Goal: Task Accomplishment & Management: Manage account settings

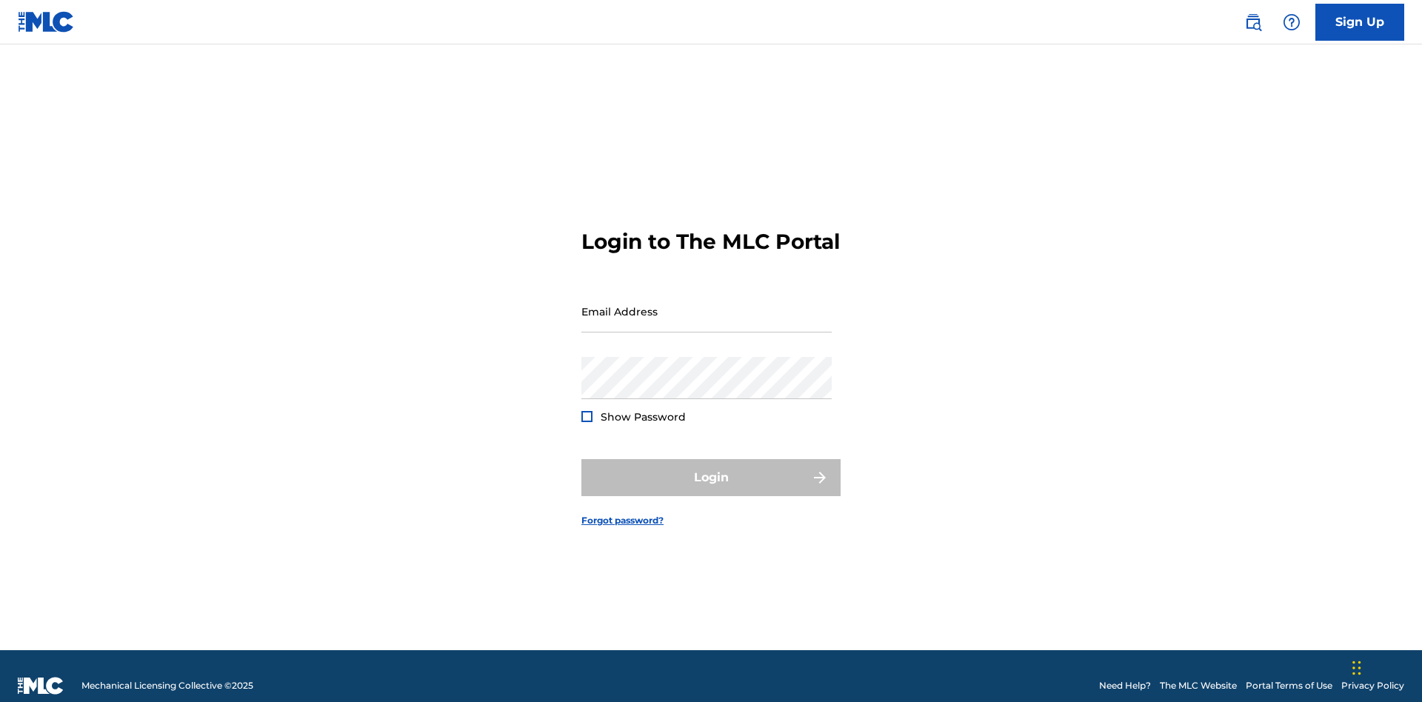
scroll to position [19, 0]
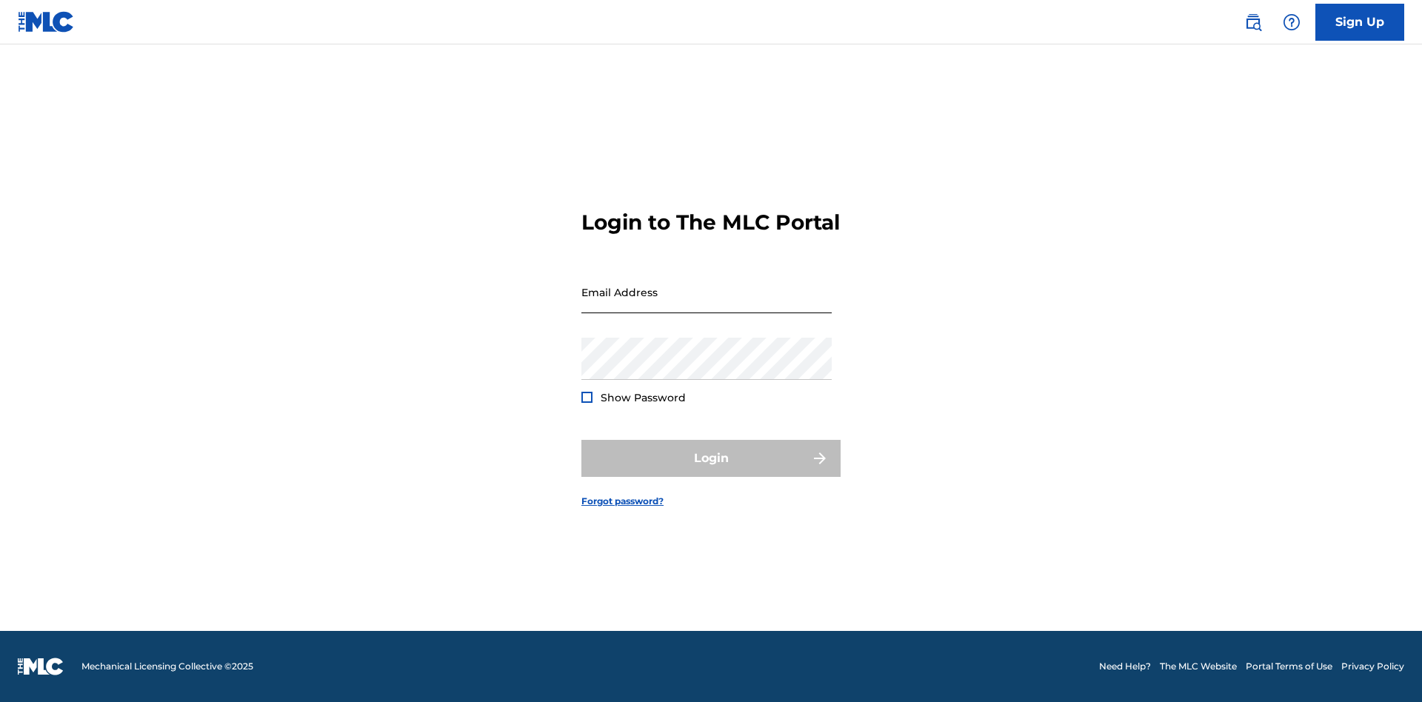
click at [706, 304] on input "Email Address" at bounding box center [706, 292] width 250 height 42
type input "XenaSongwriter@gmail.com"
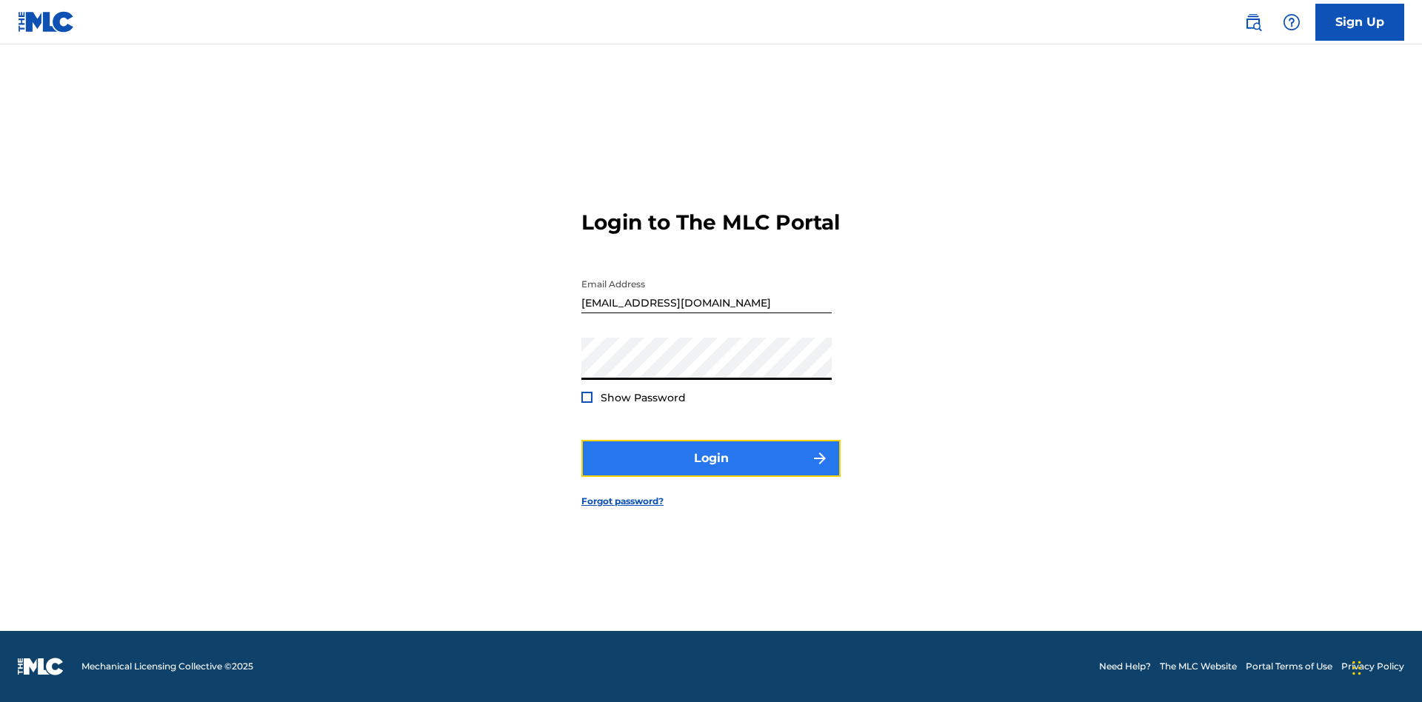
click at [711, 471] on button "Login" at bounding box center [710, 458] width 259 height 37
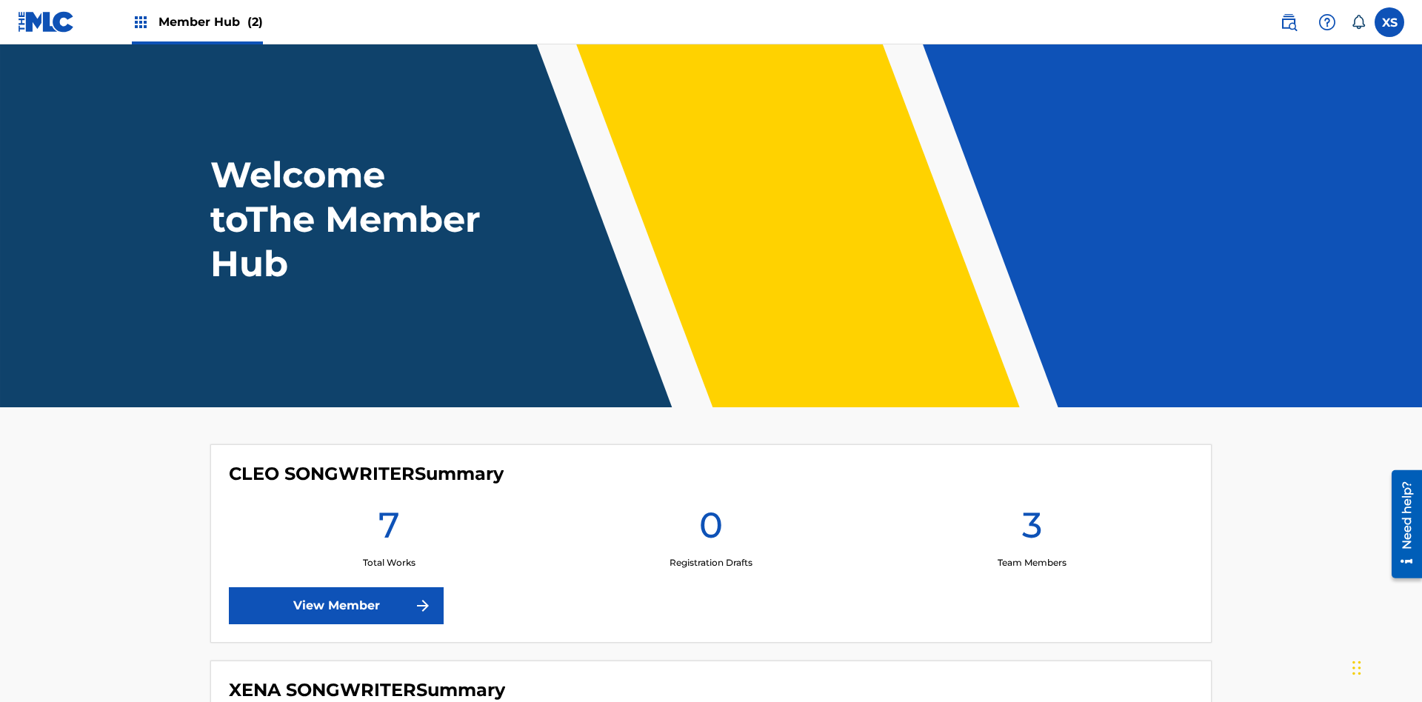
click at [210, 21] on span "Member Hub (2)" at bounding box center [210, 21] width 104 height 17
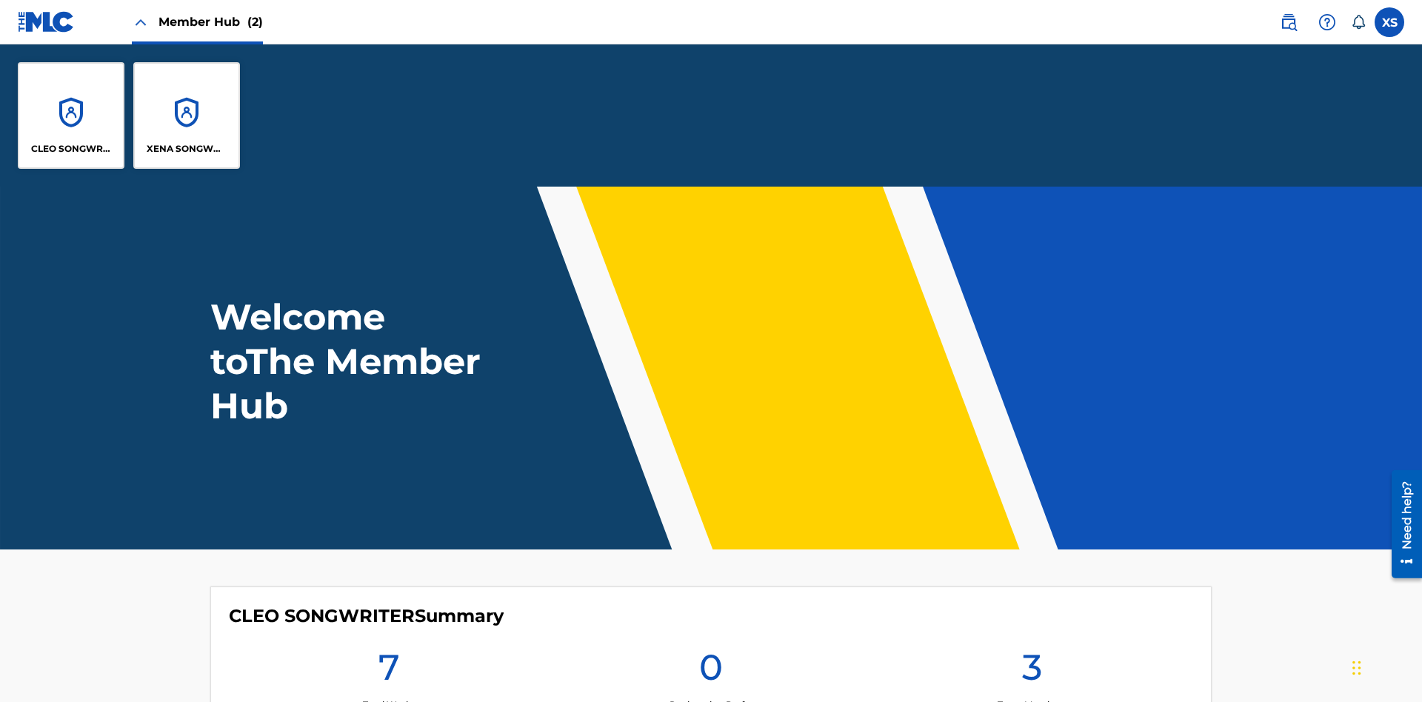
scroll to position [53, 0]
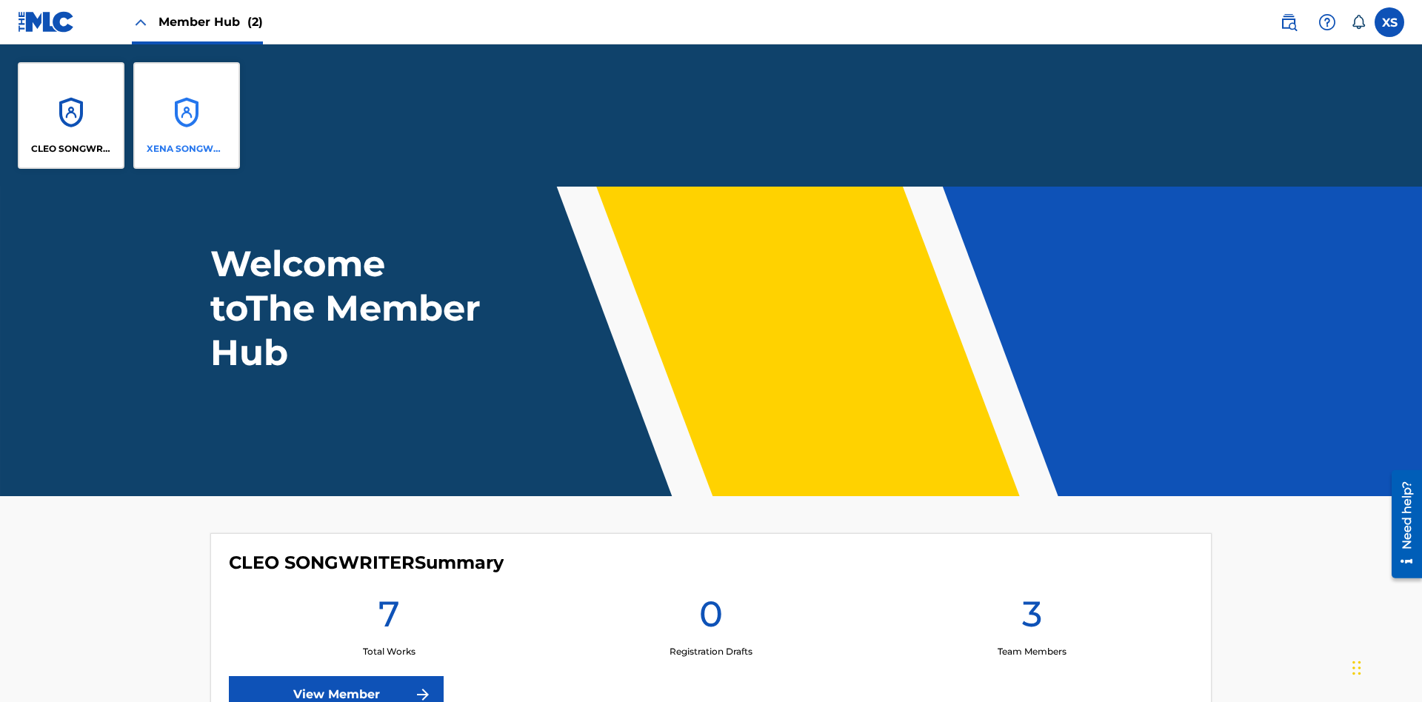
click at [187, 149] on p "XENA SONGWRITER" at bounding box center [187, 148] width 81 height 13
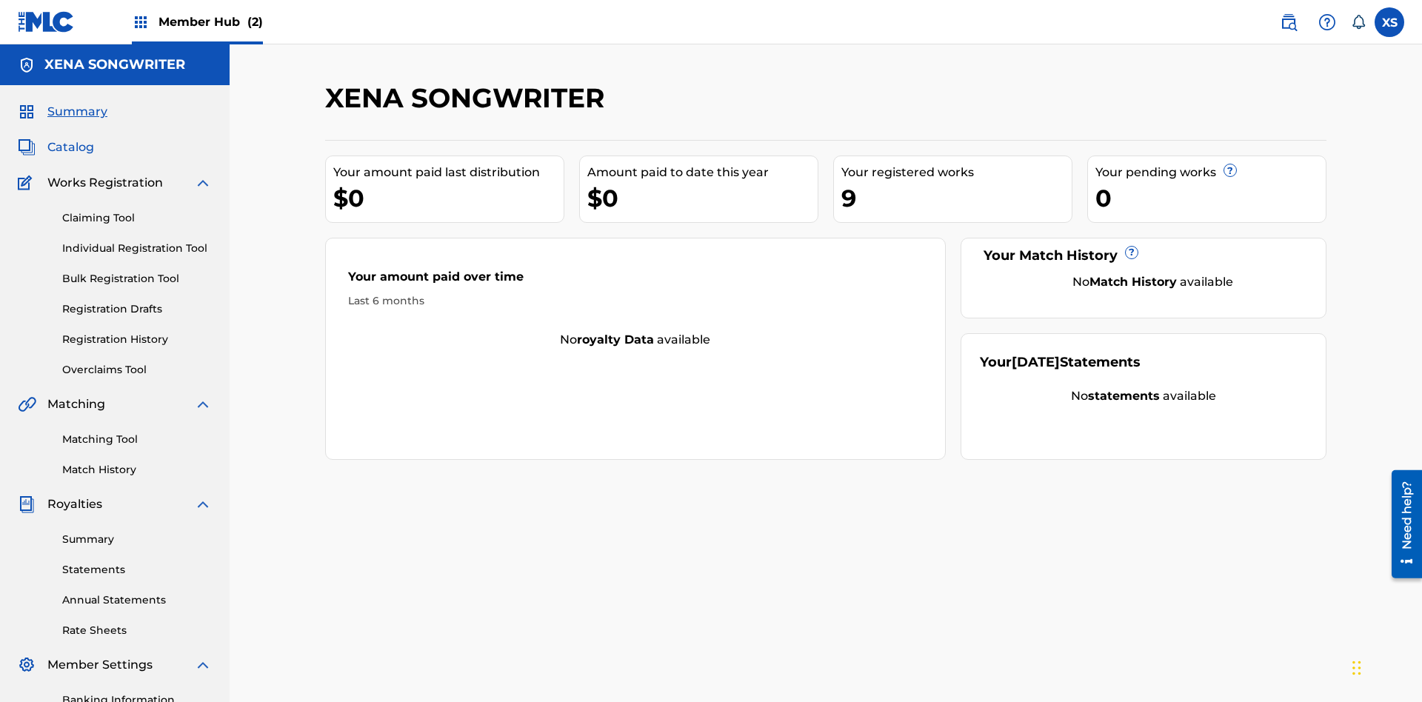
click at [70, 138] on span "Catalog" at bounding box center [70, 147] width 47 height 18
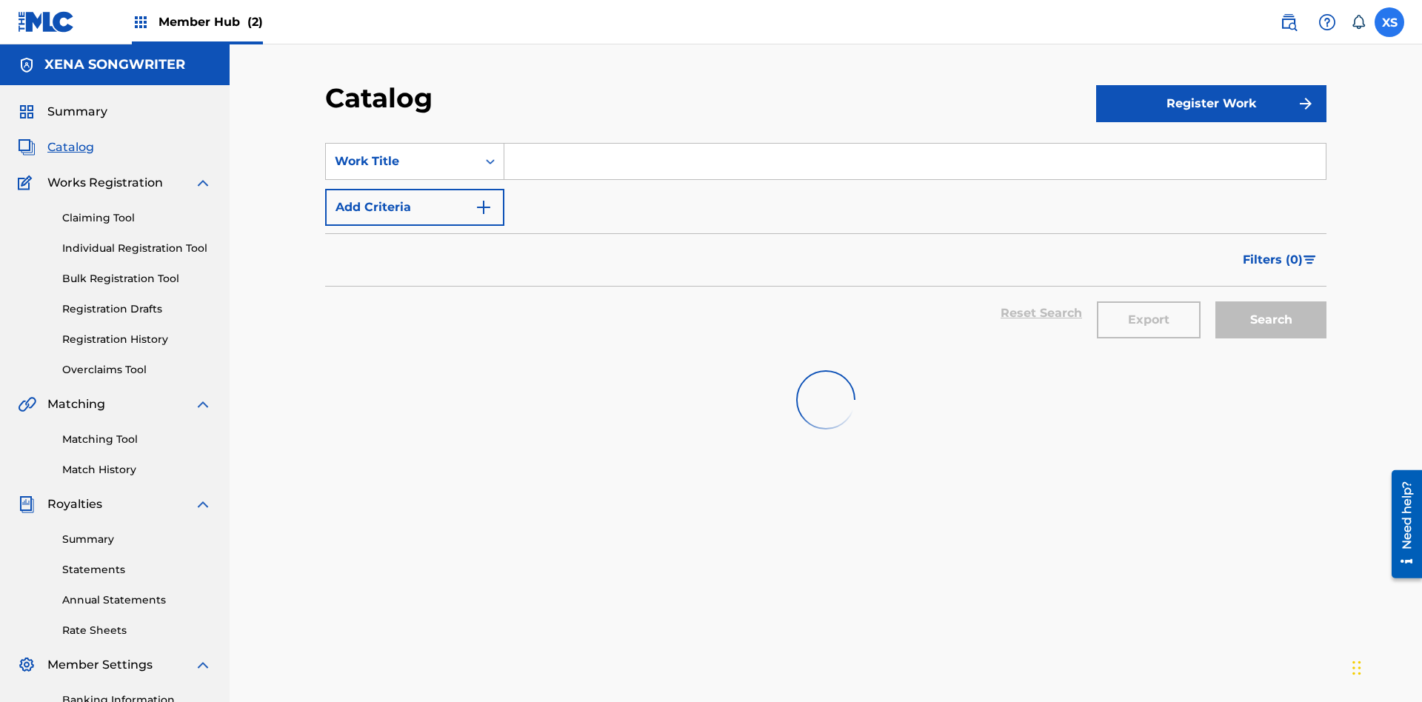
click at [1389, 21] on label at bounding box center [1389, 22] width 30 height 30
click at [1389, 22] on input "XS Xena Songwriter xenasongwriter@gmail.com Notification Preferences Profile Lo…" at bounding box center [1389, 22] width 0 height 0
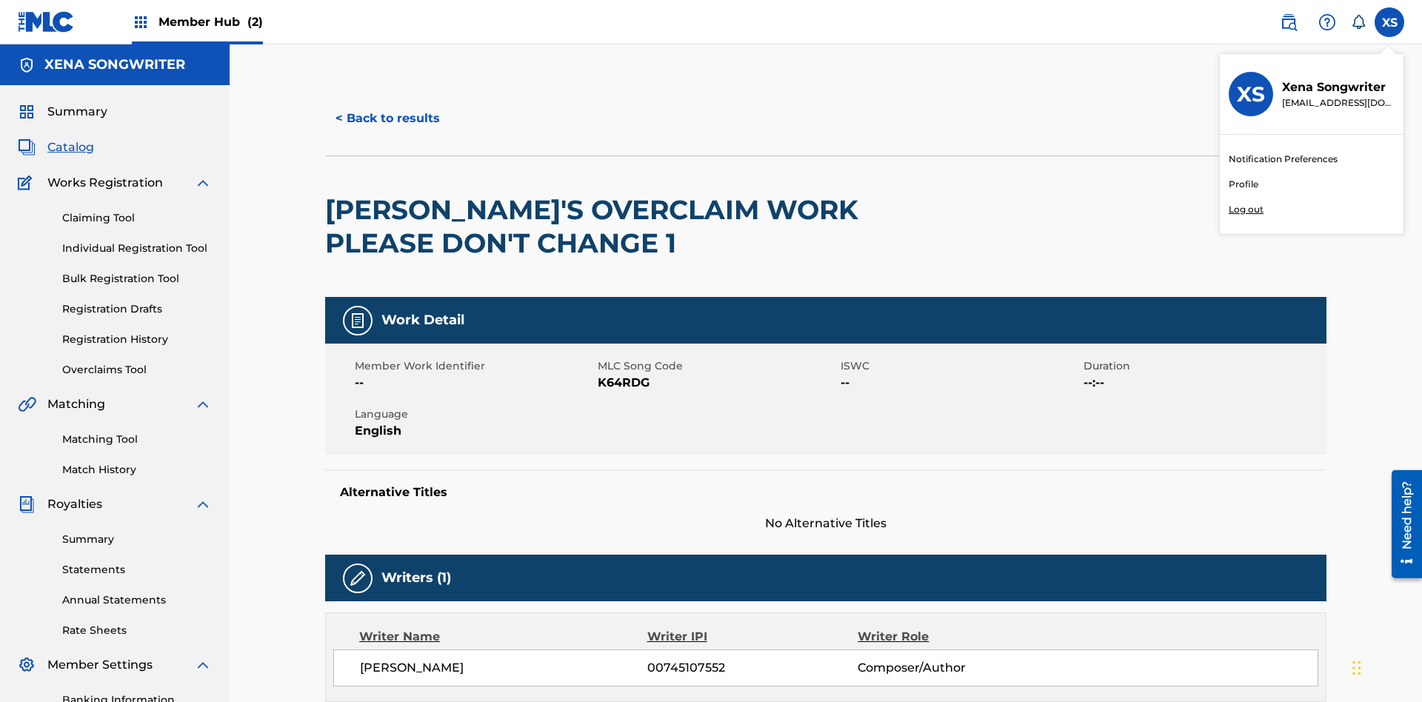
click at [1245, 210] on p "Log out" at bounding box center [1245, 209] width 35 height 13
click at [1389, 22] on input "XS Xena Songwriter xenasongwriter@gmail.com Notification Preferences Profile Lo…" at bounding box center [1389, 22] width 0 height 0
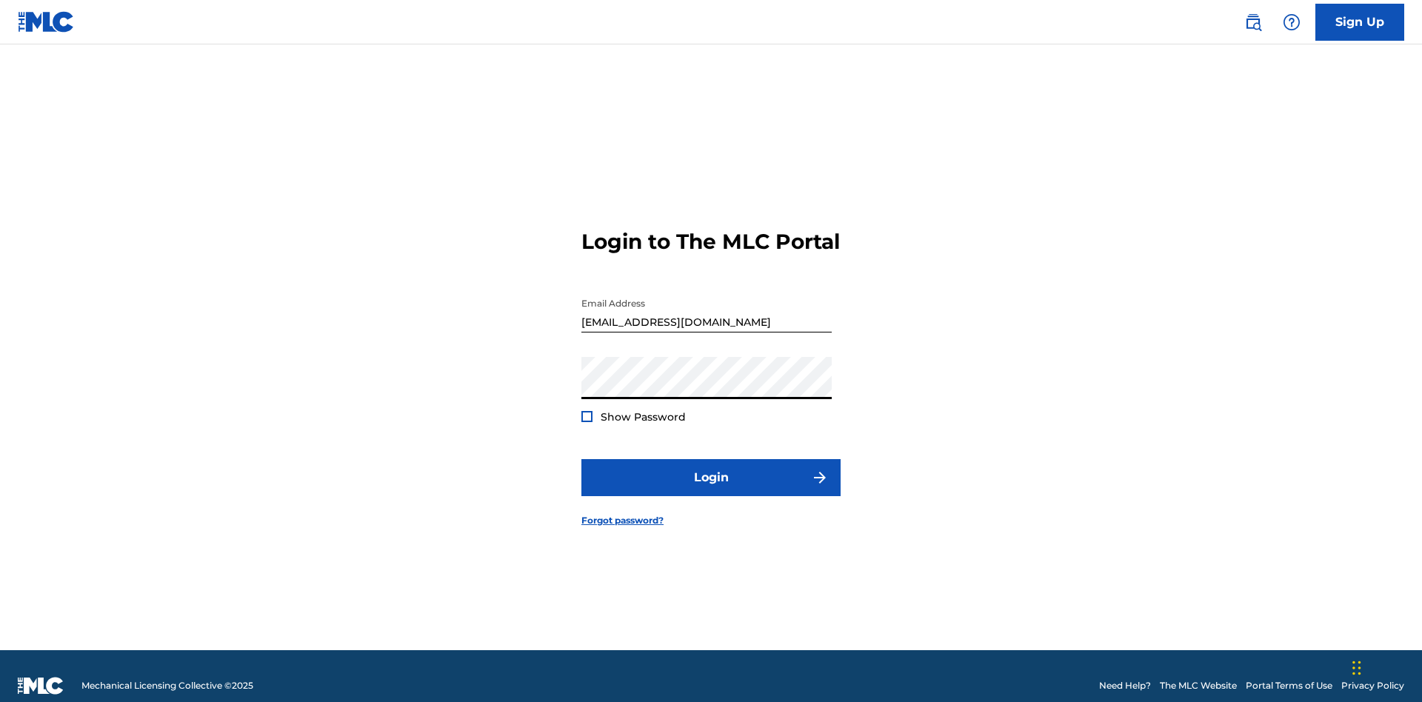
scroll to position [19, 0]
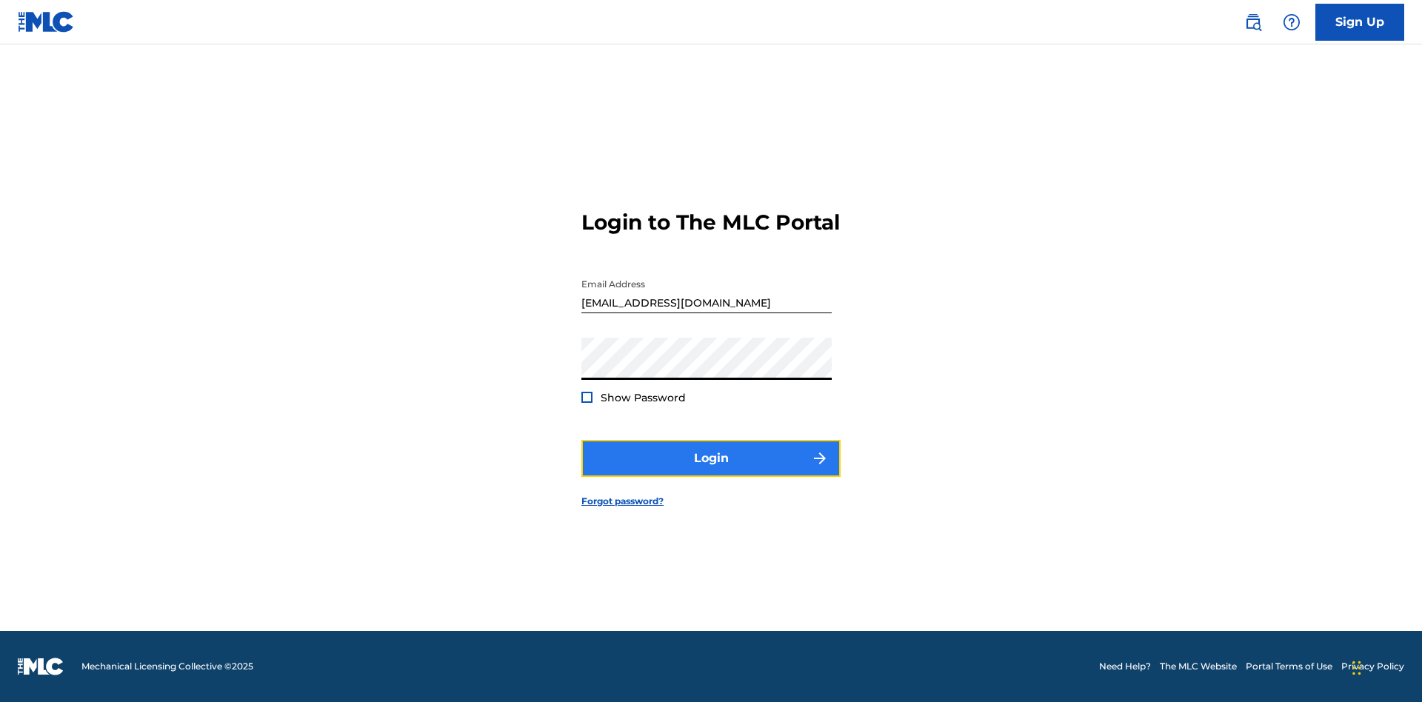
click at [711, 471] on button "Login" at bounding box center [710, 458] width 259 height 37
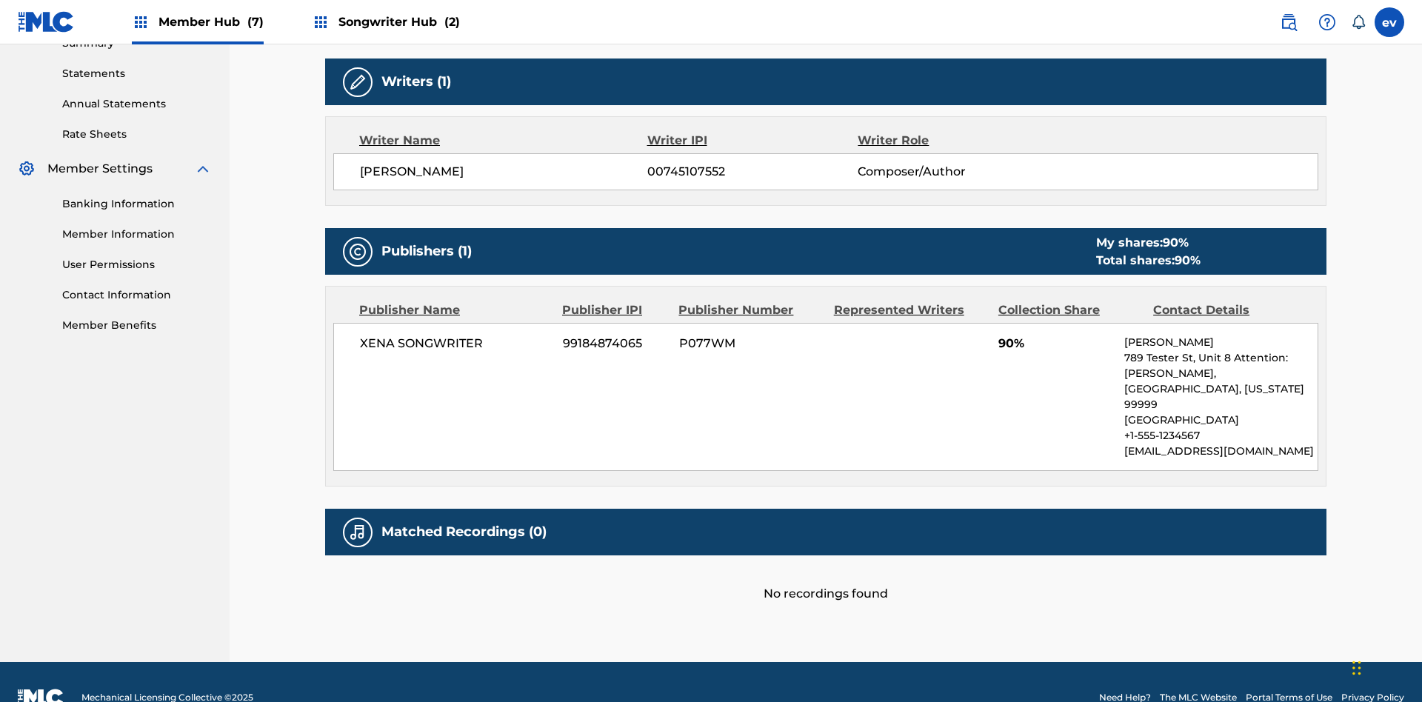
scroll to position [414, 0]
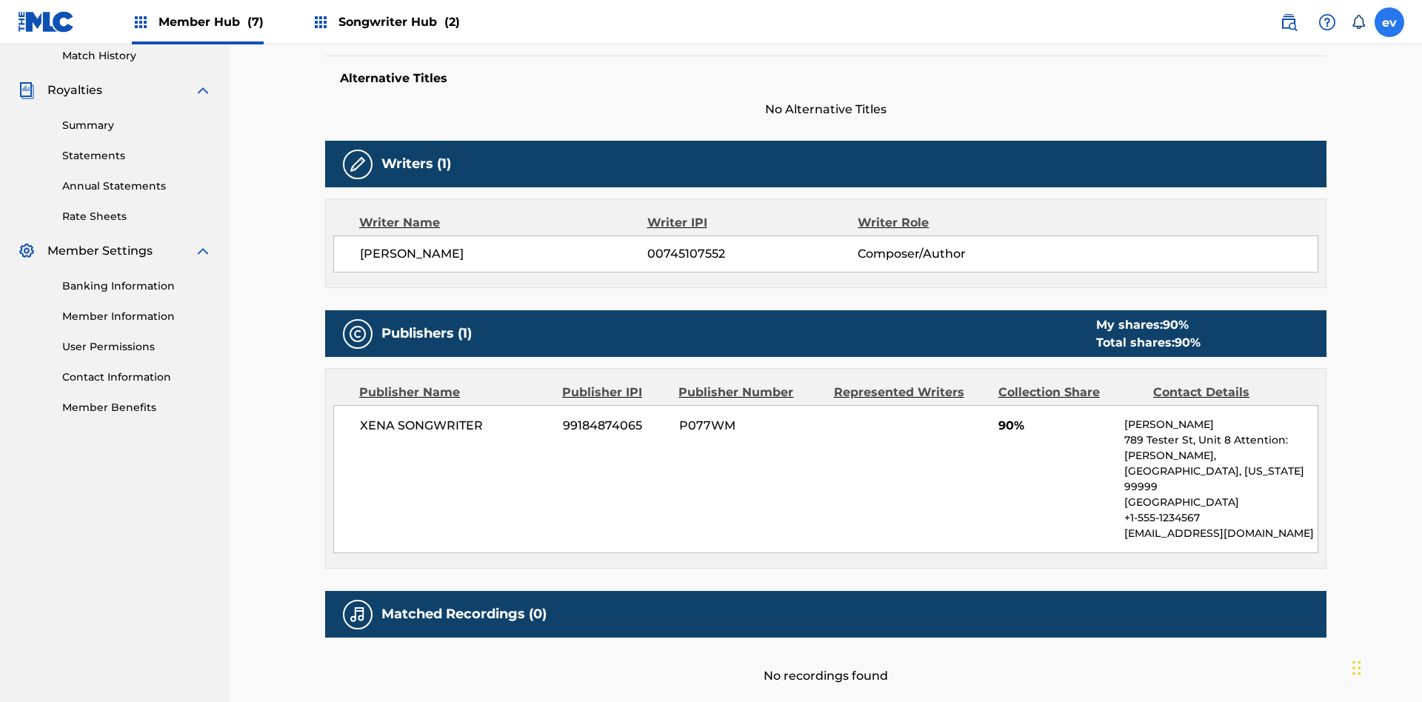
click at [1389, 21] on label at bounding box center [1389, 22] width 30 height 30
click at [1389, 22] on input "ev eHL68tGQrN v7q6HgTRa3 [EMAIL_ADDRESS][DOMAIN_NAME] Notification Preferences …" at bounding box center [1389, 22] width 0 height 0
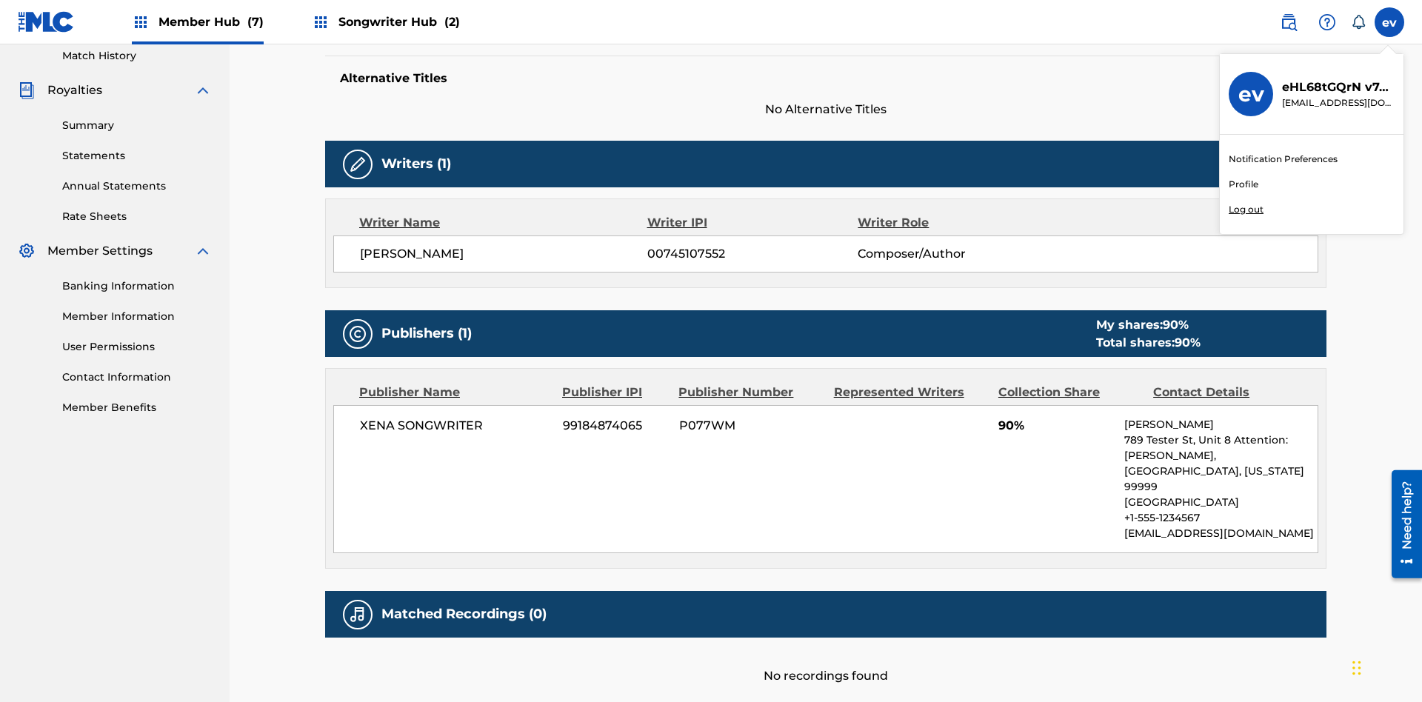
scroll to position [496, 0]
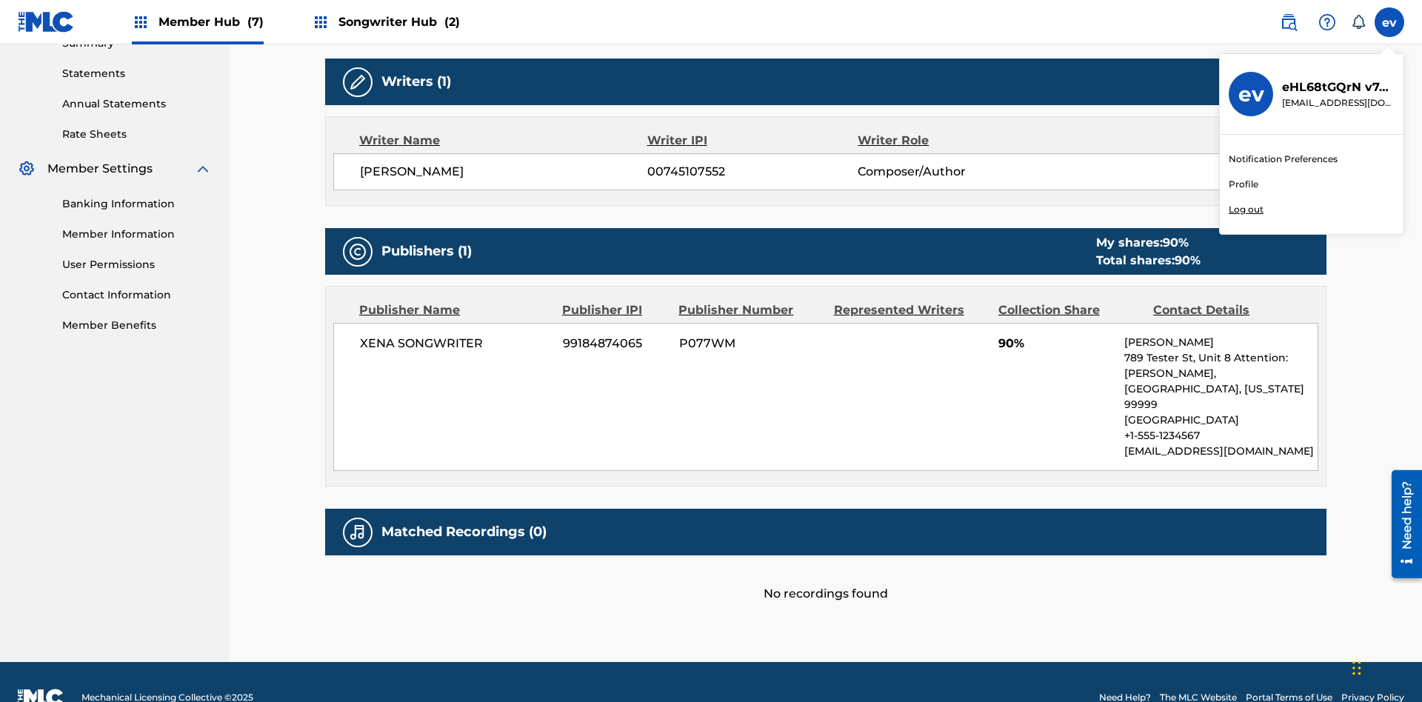
click at [1245, 210] on p "Log out" at bounding box center [1245, 209] width 35 height 13
click at [1389, 22] on input "ev eHL68tGQrN v7q6HgTRa3 [EMAIL_ADDRESS][DOMAIN_NAME] Notification Preferences …" at bounding box center [1389, 22] width 0 height 0
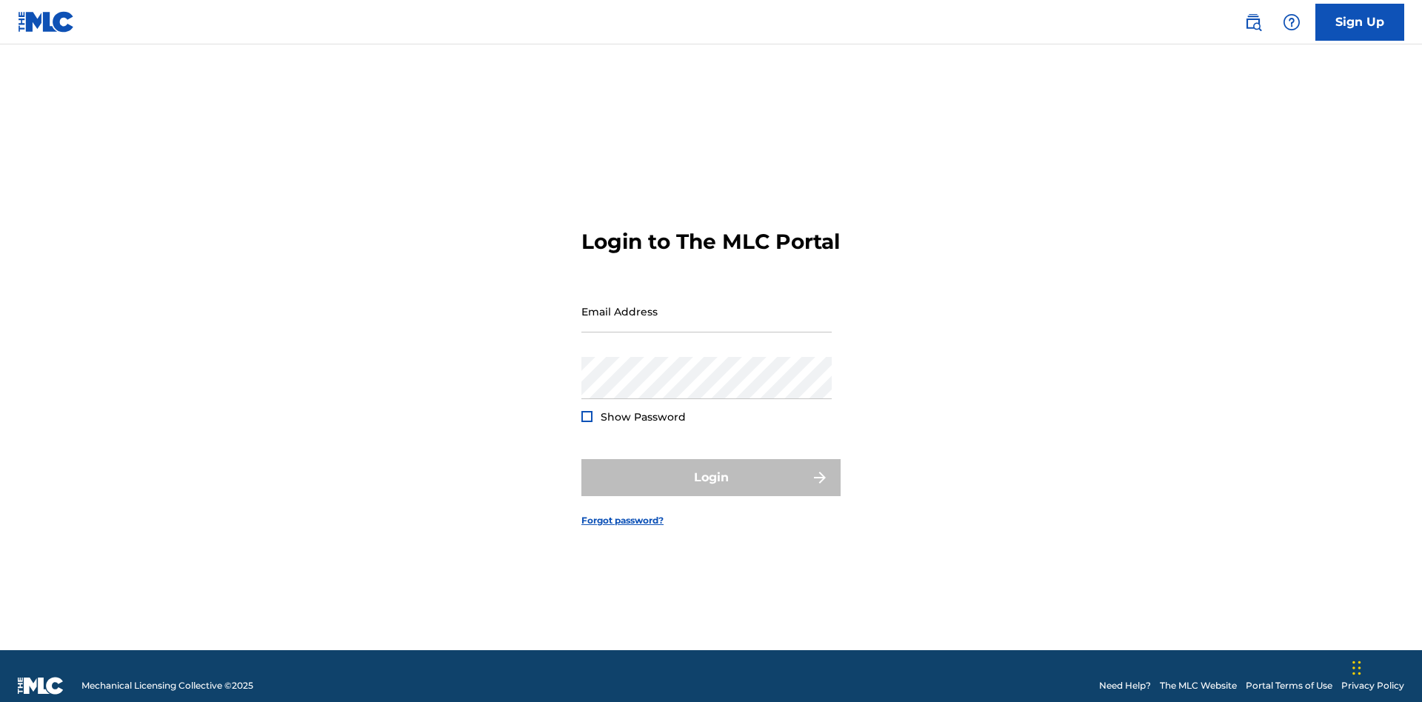
scroll to position [19, 0]
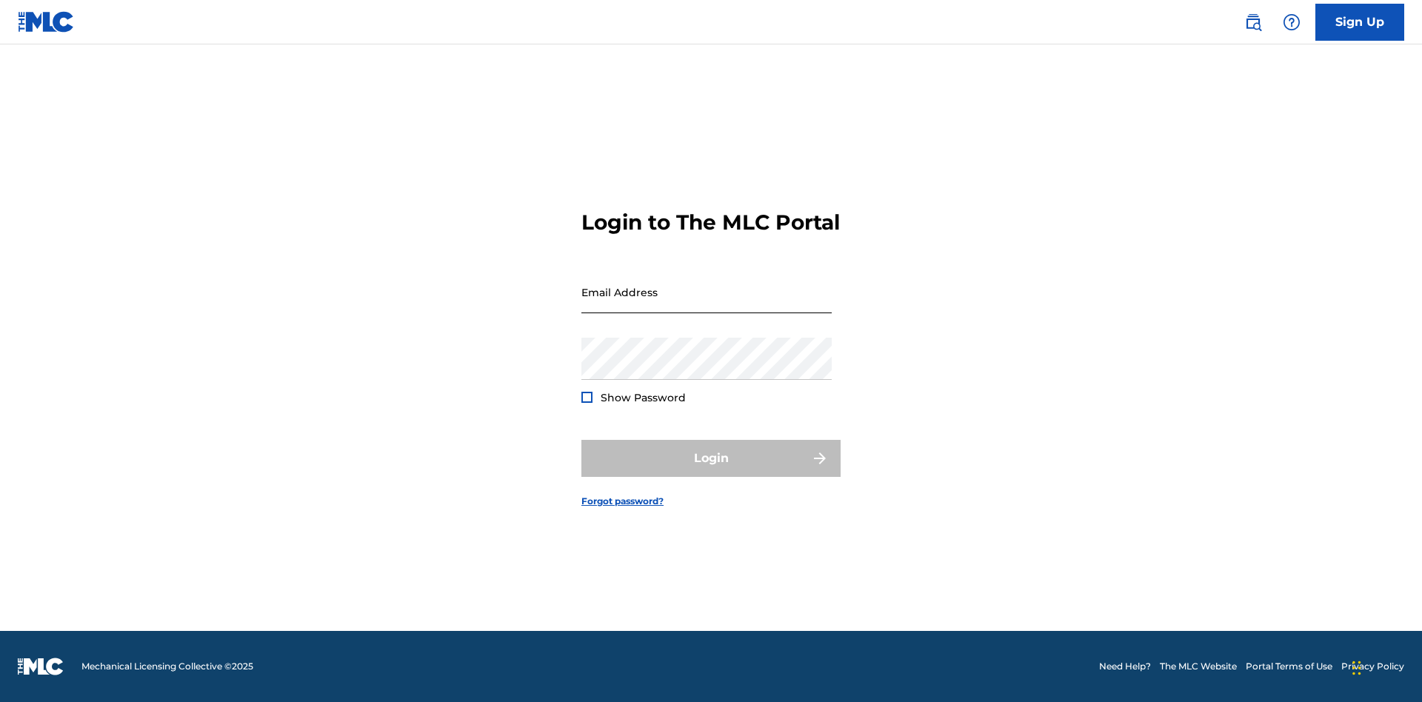
click at [706, 304] on input "Email Address" at bounding box center [706, 292] width 250 height 42
type input "Dutchess.McTesterson@gmail.com"
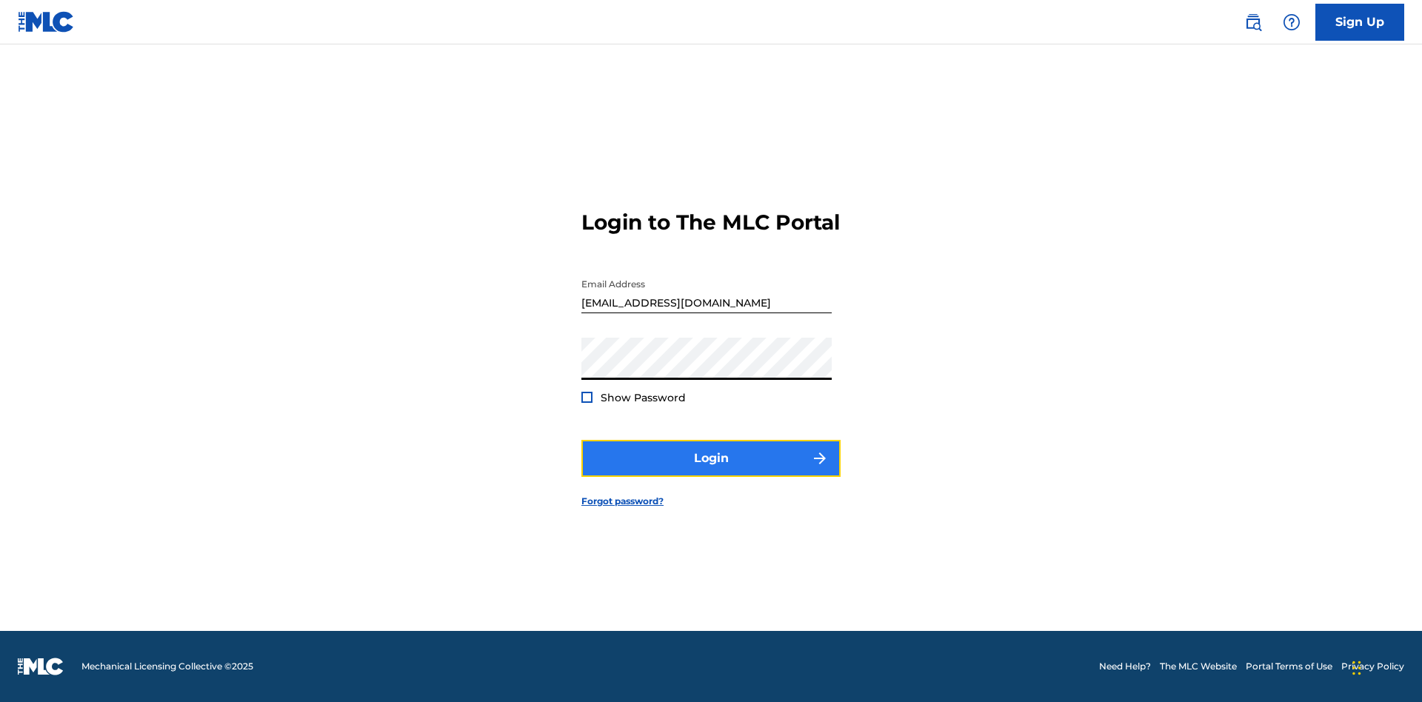
click at [711, 471] on button "Login" at bounding box center [710, 458] width 259 height 37
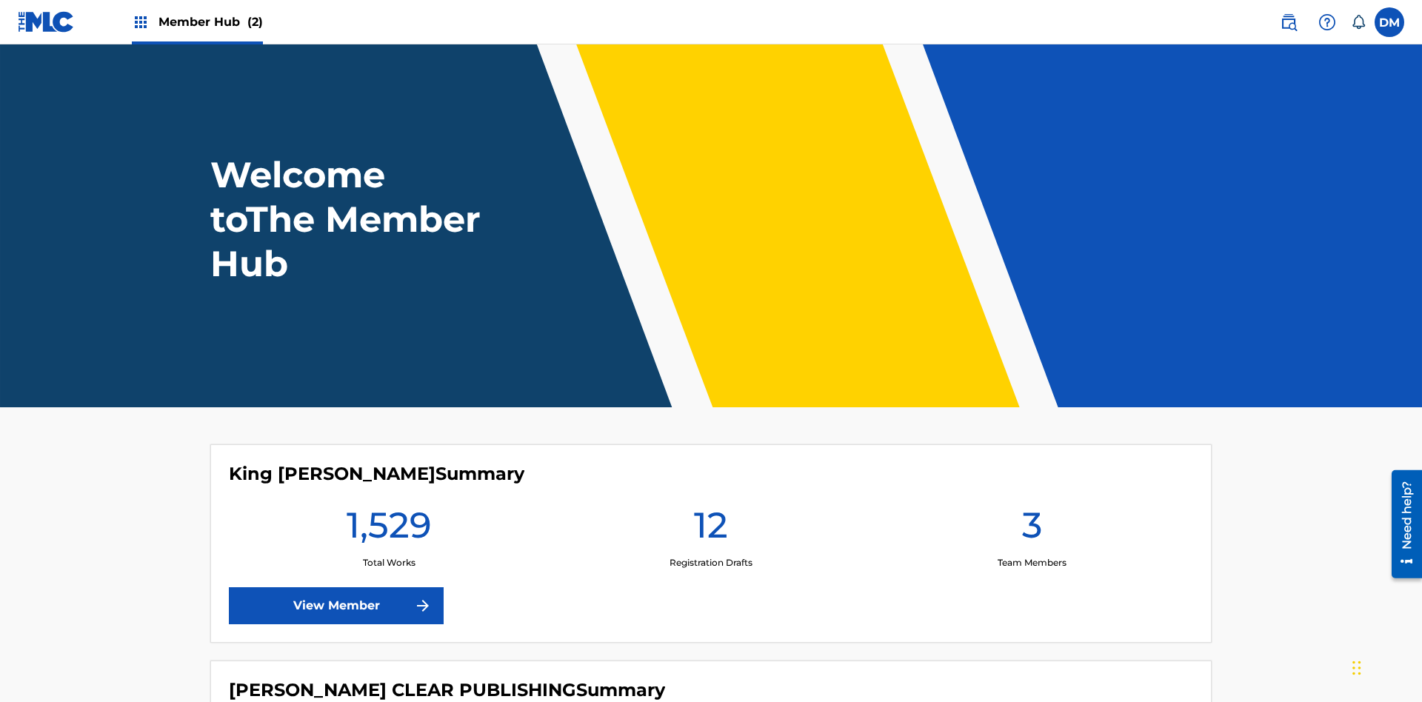
scroll to position [64, 0]
